Goal: Transaction & Acquisition: Purchase product/service

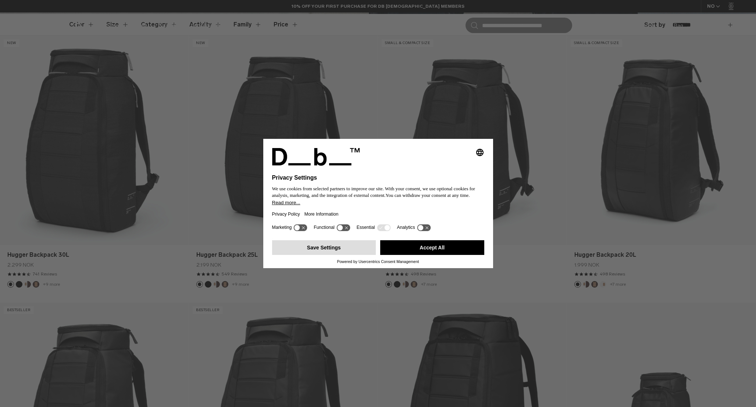
click at [328, 250] on button "Save Settings" at bounding box center [324, 248] width 104 height 15
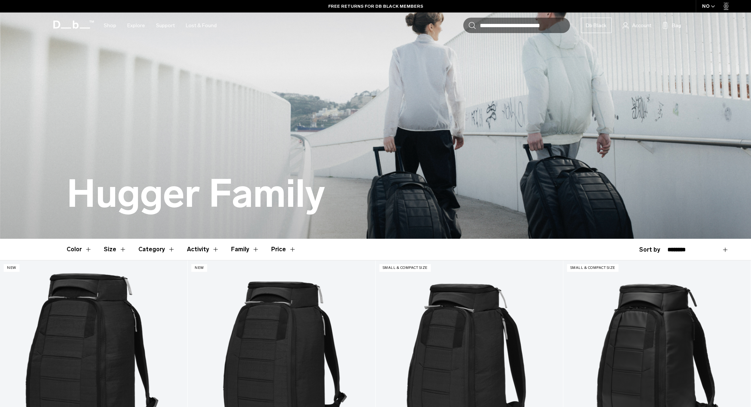
click at [168, 249] on button "Category" at bounding box center [156, 249] width 37 height 21
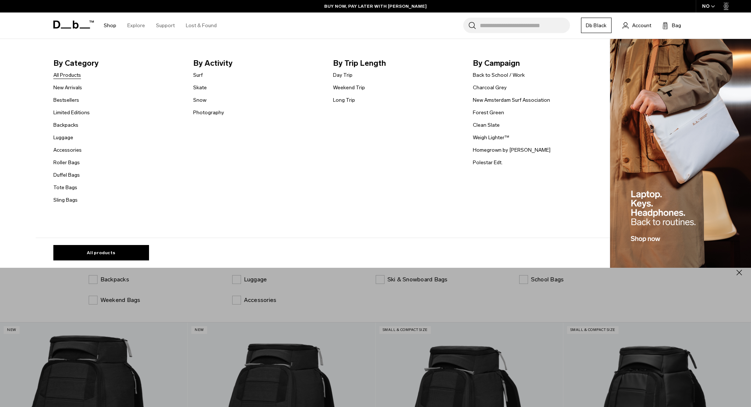
click at [70, 76] on link "All Products" at bounding box center [67, 75] width 28 height 8
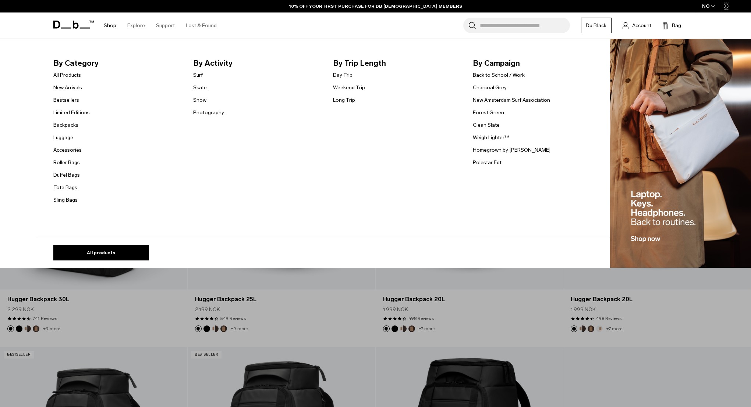
scroll to position [212, 0]
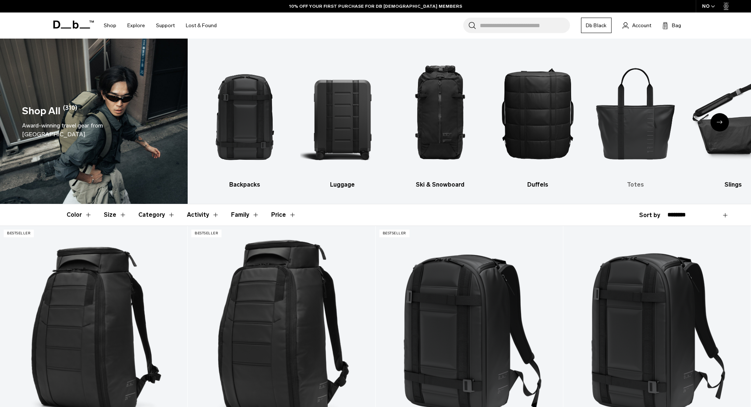
click at [655, 132] on img "5 / 10" at bounding box center [635, 113] width 85 height 127
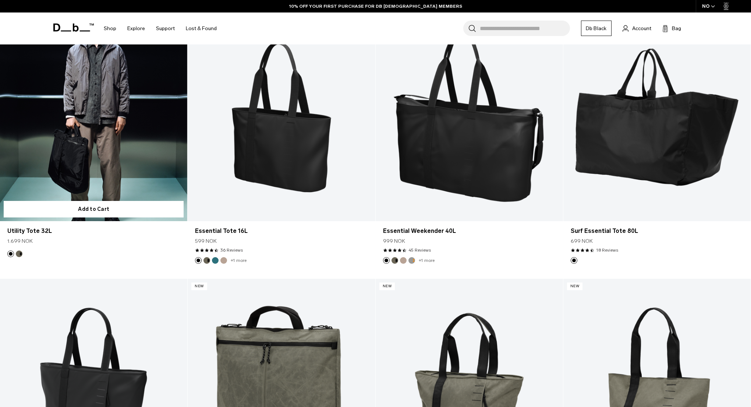
scroll to position [216, 0]
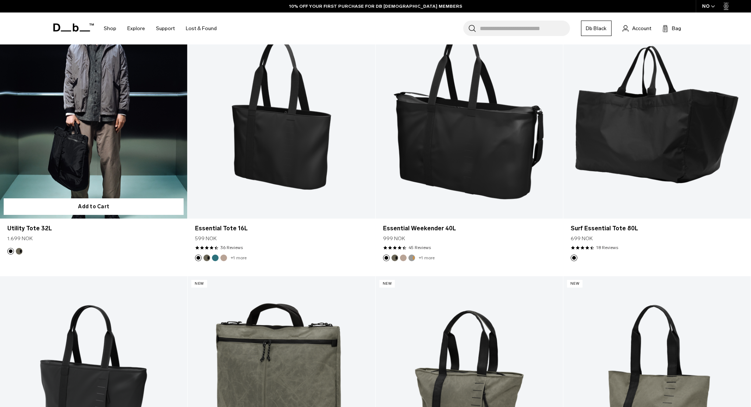
click at [96, 140] on link "Utility Tote 32L" at bounding box center [93, 115] width 187 height 208
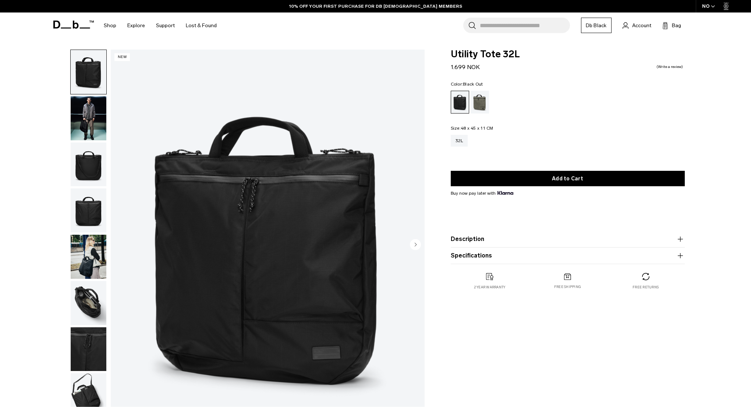
click at [412, 246] on circle "Next slide" at bounding box center [415, 244] width 11 height 11
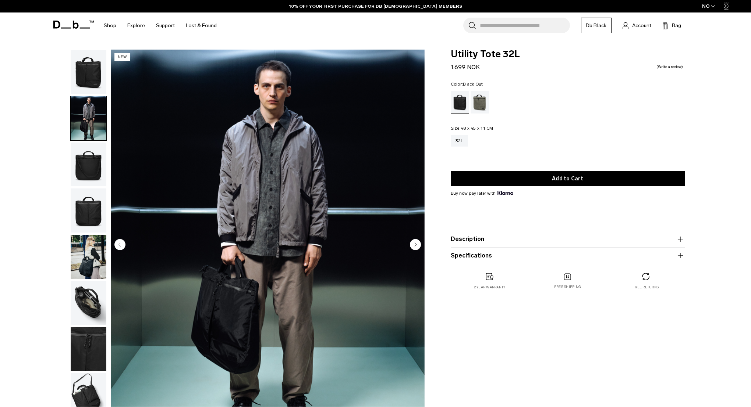
click at [414, 244] on circle "Next slide" at bounding box center [415, 244] width 11 height 11
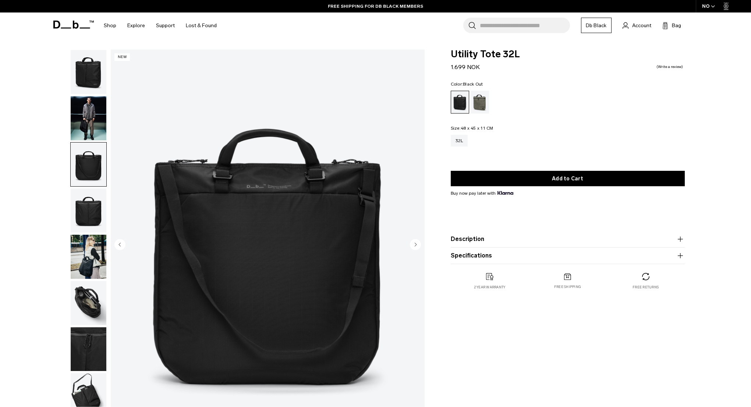
click at [414, 245] on icon "Next slide" at bounding box center [415, 244] width 2 height 3
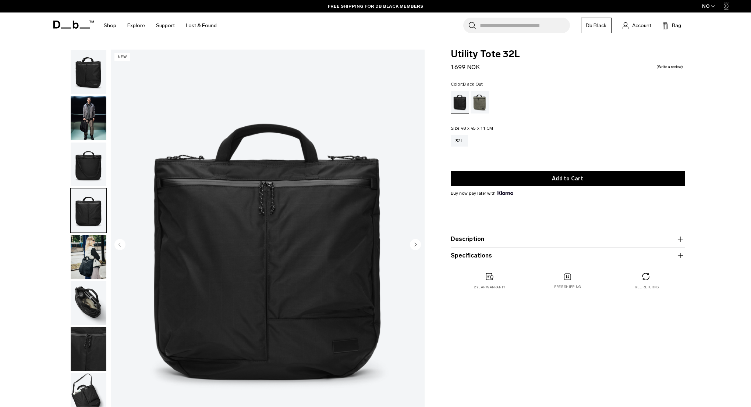
click at [414, 245] on icon "Next slide" at bounding box center [415, 244] width 2 height 3
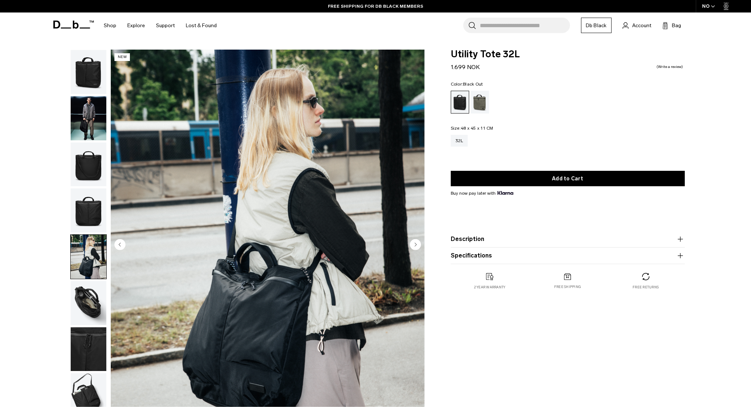
click at [414, 245] on icon "Next slide" at bounding box center [415, 244] width 2 height 3
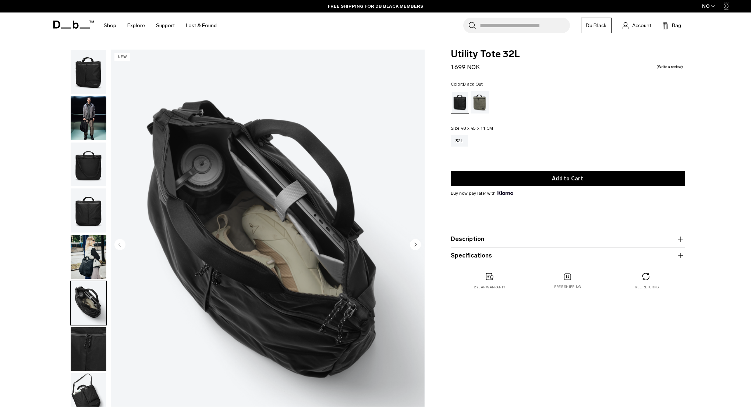
click at [414, 245] on icon "Next slide" at bounding box center [415, 244] width 2 height 3
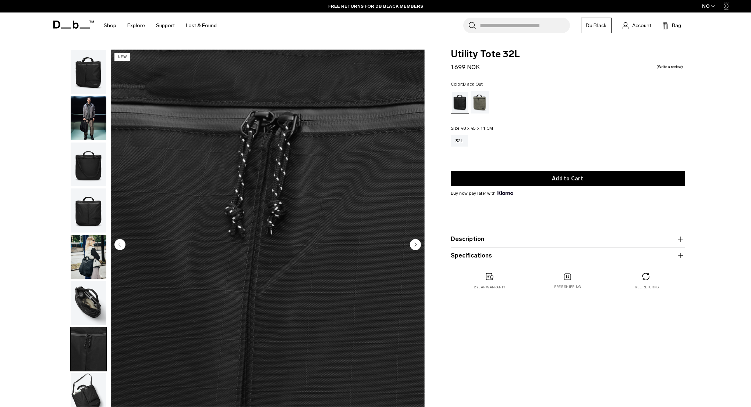
click at [414, 245] on icon "Next slide" at bounding box center [415, 244] width 2 height 3
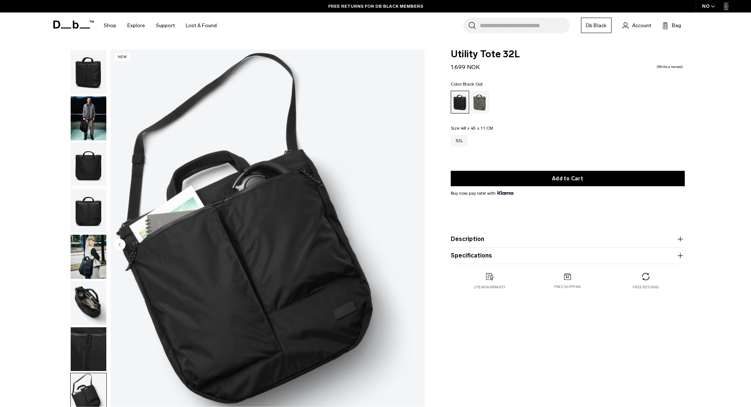
click at [415, 250] on img "8 / 8" at bounding box center [268, 246] width 314 height 392
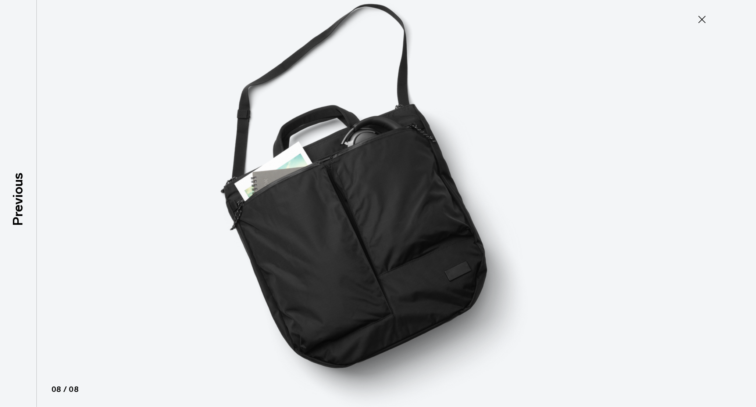
click at [700, 21] on icon at bounding box center [702, 20] width 12 height 12
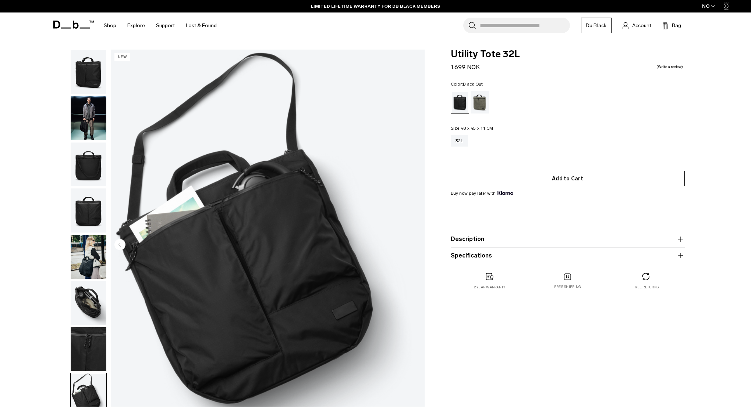
click at [566, 178] on button "Add to Cart" at bounding box center [568, 178] width 234 height 15
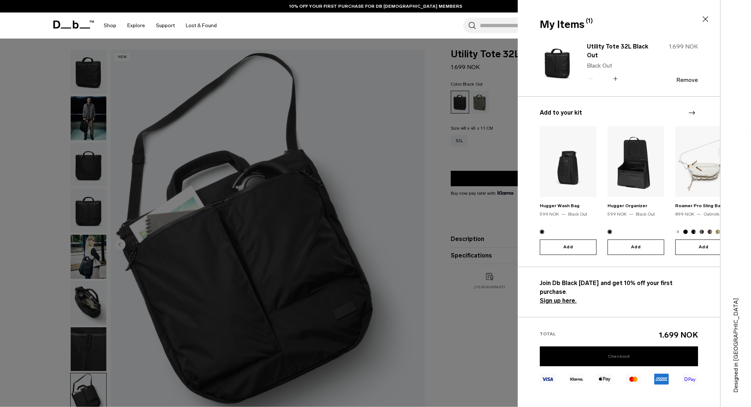
click at [617, 347] on link "Checkout" at bounding box center [619, 357] width 158 height 20
